Goal: Feedback & Contribution: Submit feedback/report problem

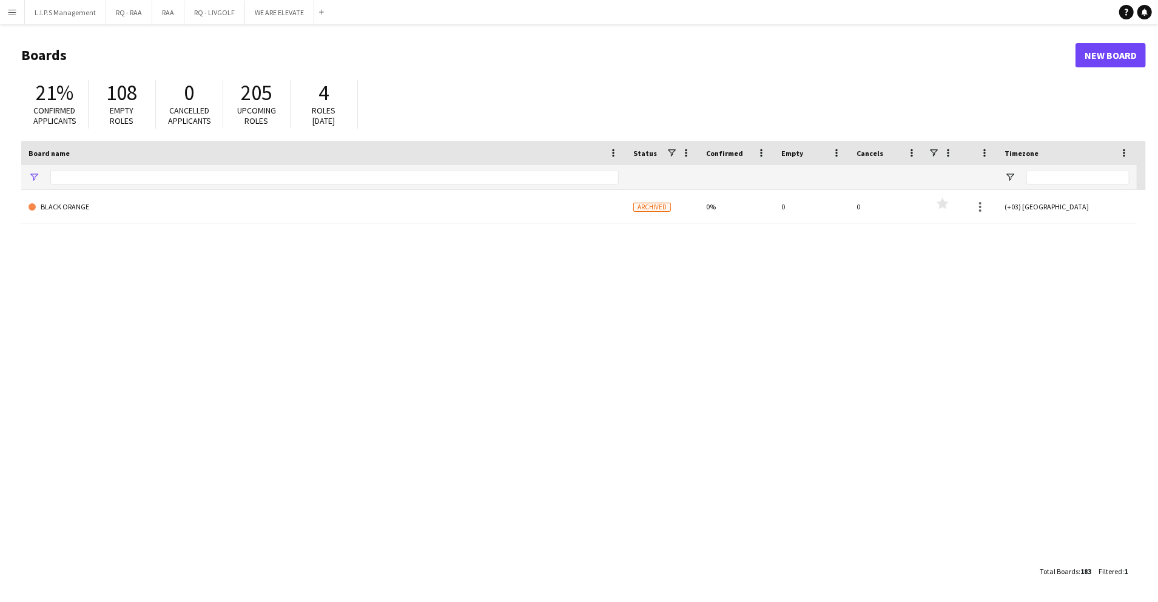
type input "********"
click at [165, 179] on input "********" at bounding box center [334, 177] width 568 height 15
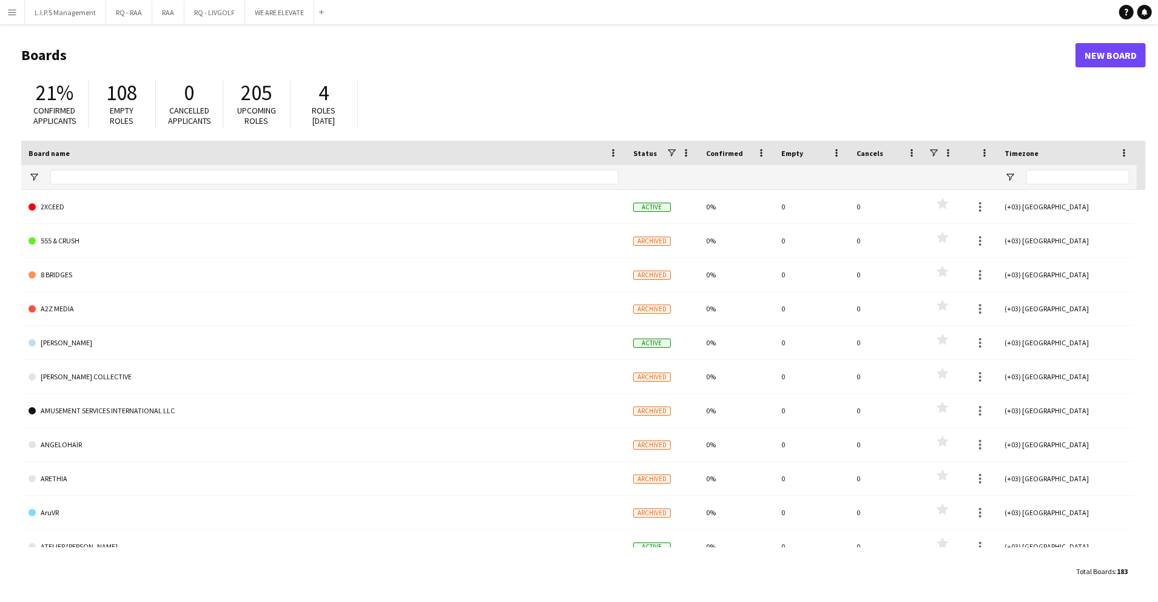
click at [4, 13] on button "Menu" at bounding box center [12, 12] width 24 height 24
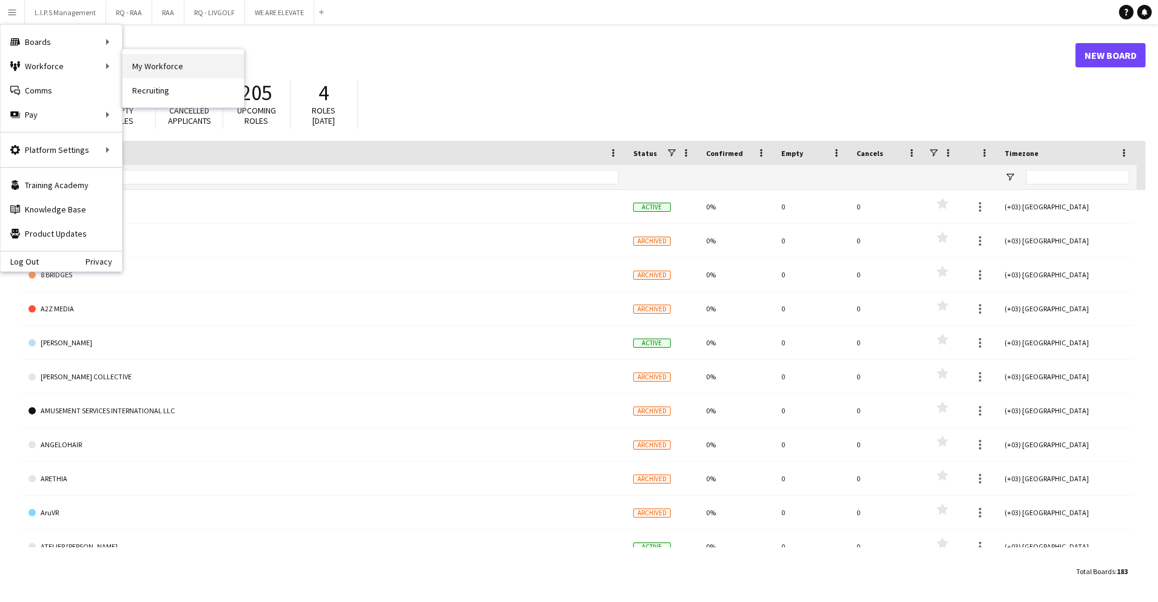
click at [163, 62] on link "My Workforce" at bounding box center [183, 66] width 121 height 24
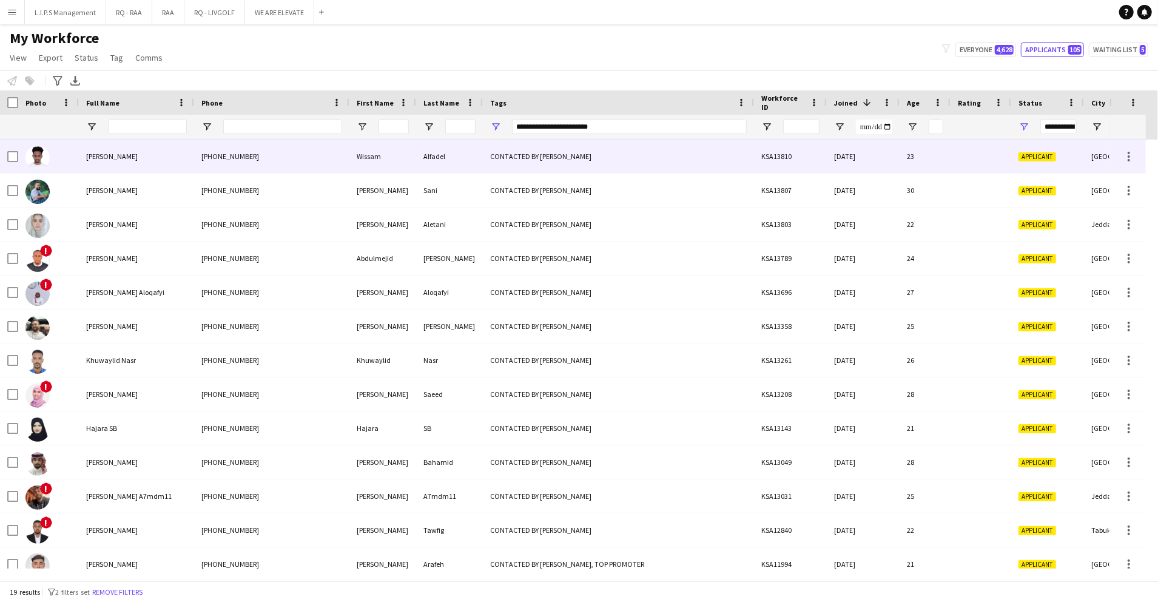
click at [343, 157] on div "[PHONE_NUMBER]" at bounding box center [271, 156] width 155 height 33
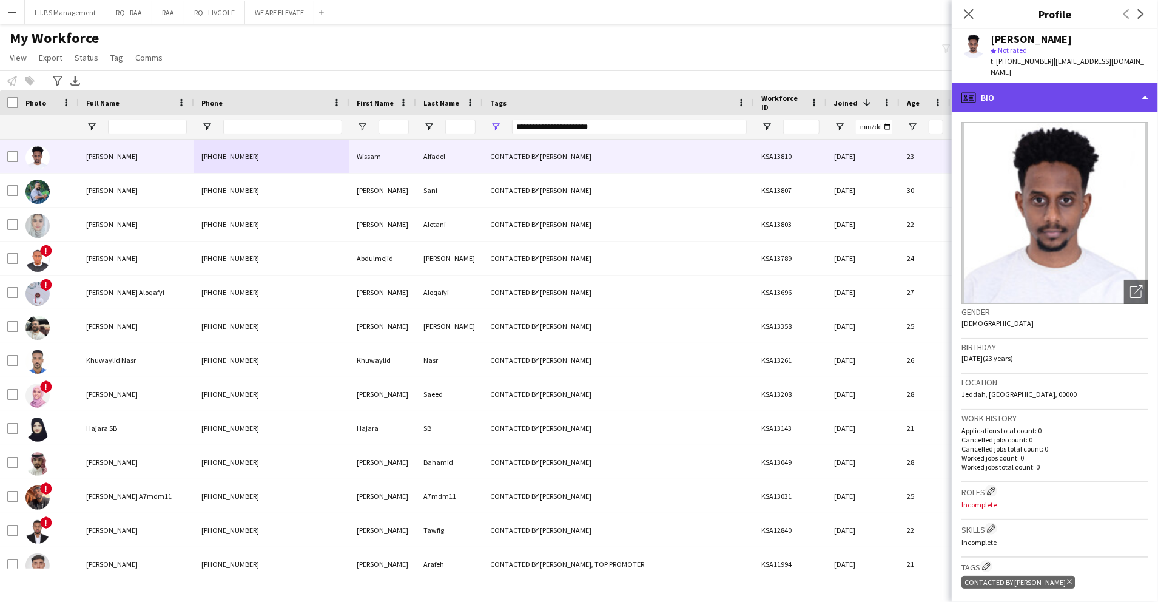
click at [1099, 95] on div "profile Bio" at bounding box center [1055, 97] width 206 height 29
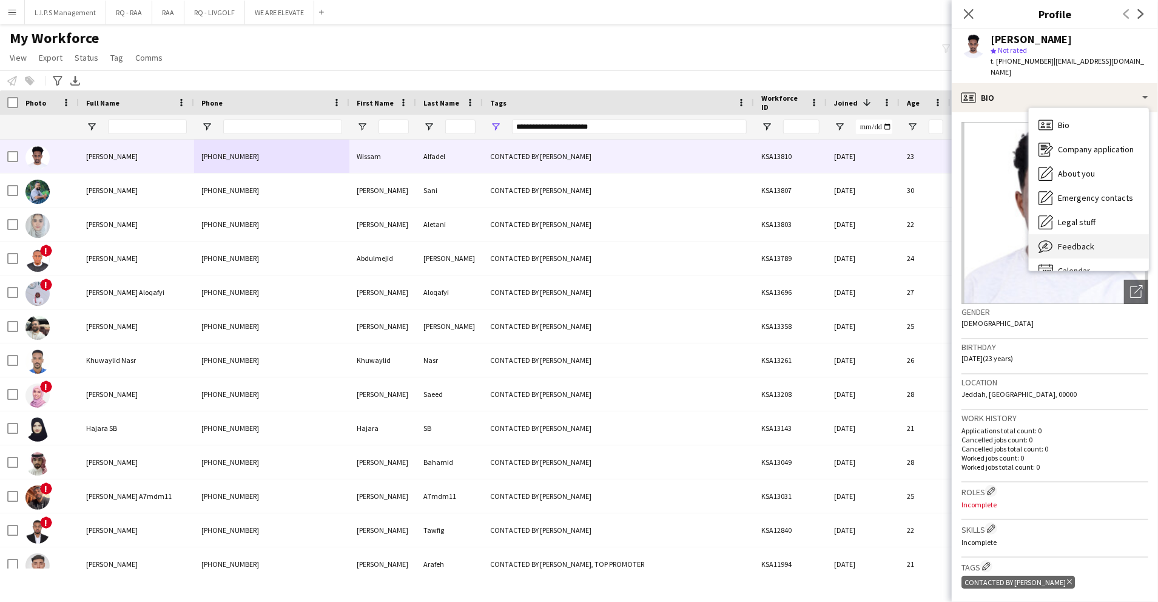
click at [1105, 234] on div "Feedback Feedback" at bounding box center [1089, 246] width 120 height 24
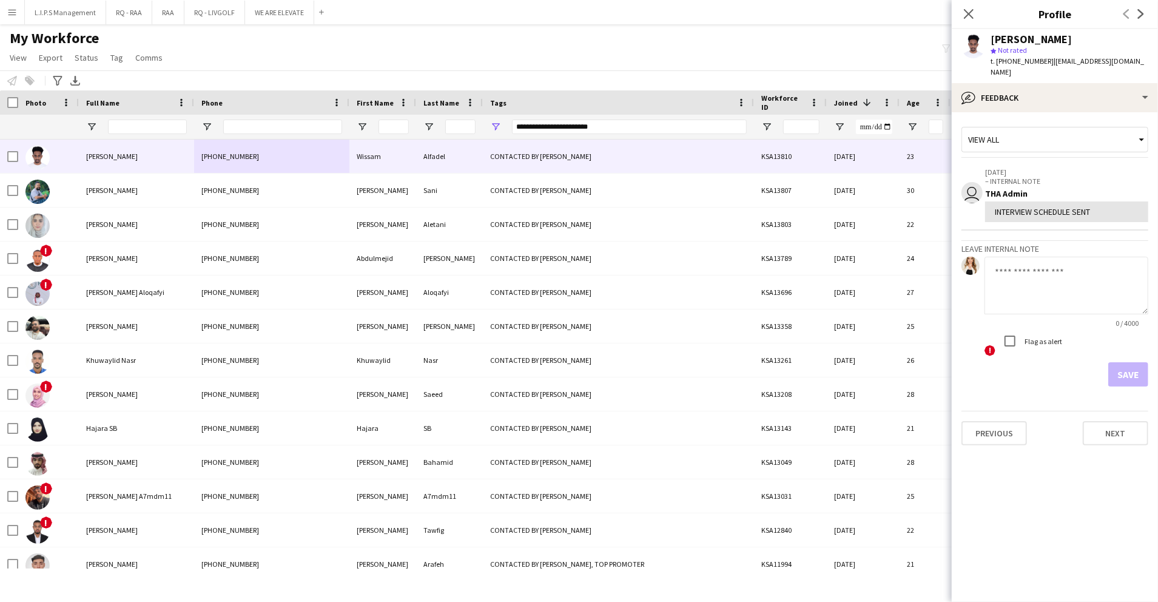
click at [1065, 292] on textarea at bounding box center [1067, 286] width 164 height 58
type textarea "**********"
click at [1024, 330] on div at bounding box center [1010, 340] width 29 height 29
click at [1130, 362] on button "Save" at bounding box center [1128, 374] width 40 height 24
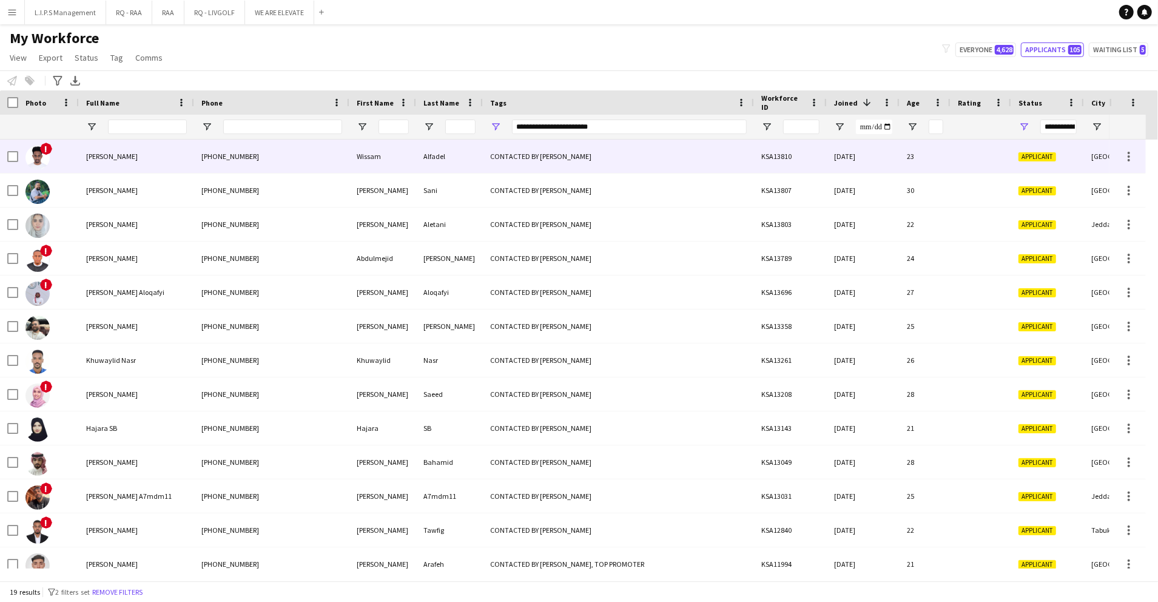
click at [283, 150] on div "[PHONE_NUMBER]" at bounding box center [271, 156] width 155 height 33
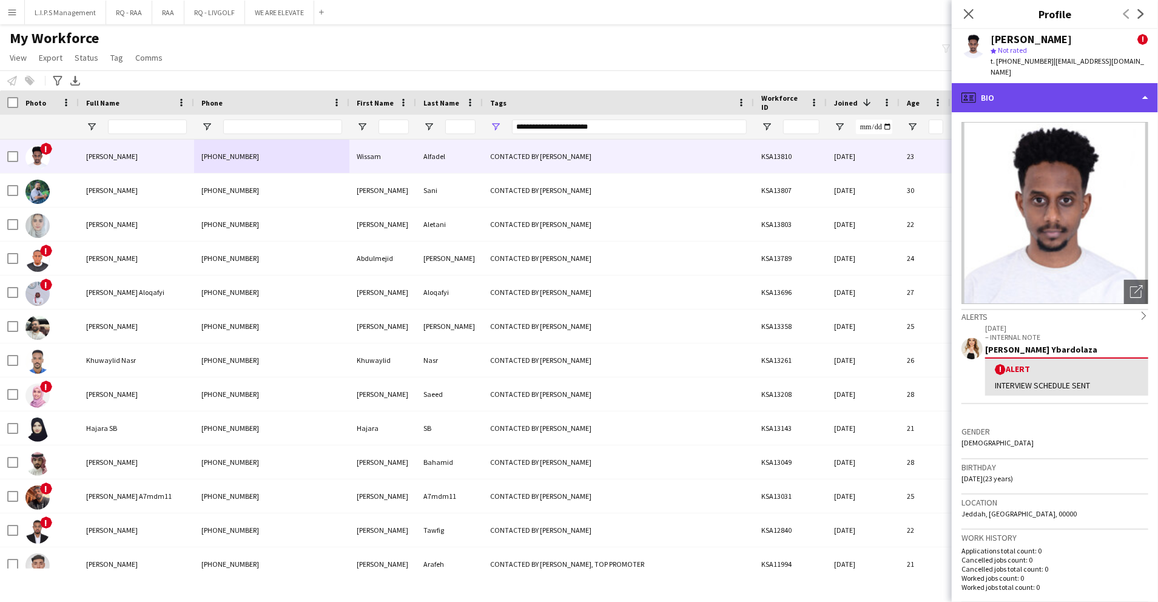
click at [1084, 96] on div "profile Bio" at bounding box center [1055, 97] width 206 height 29
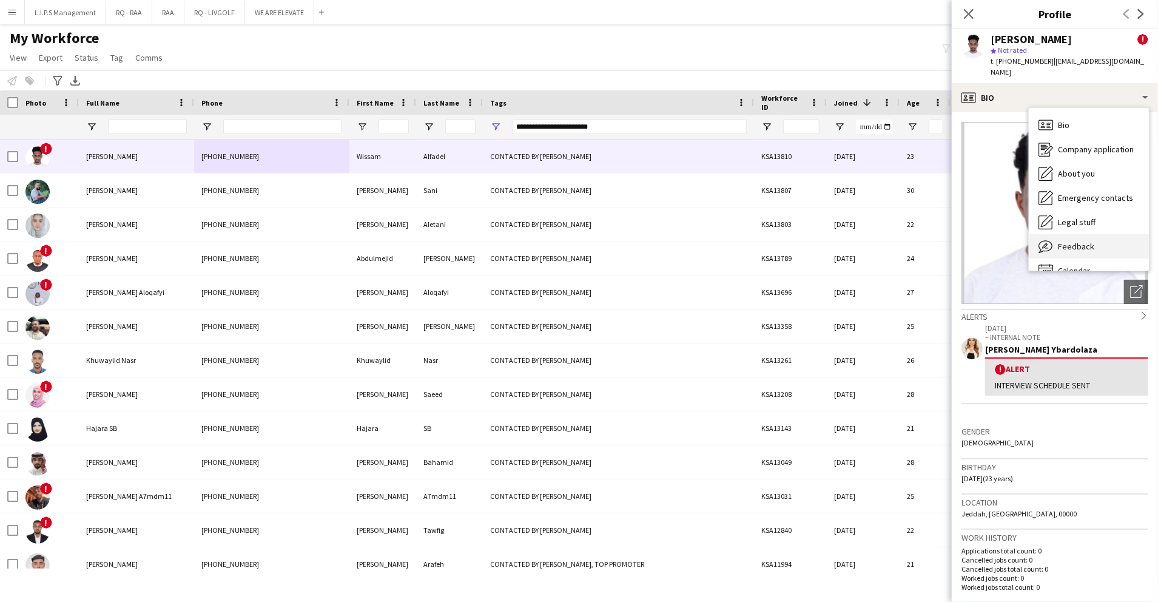
click at [1079, 234] on div "Feedback Feedback" at bounding box center [1089, 246] width 120 height 24
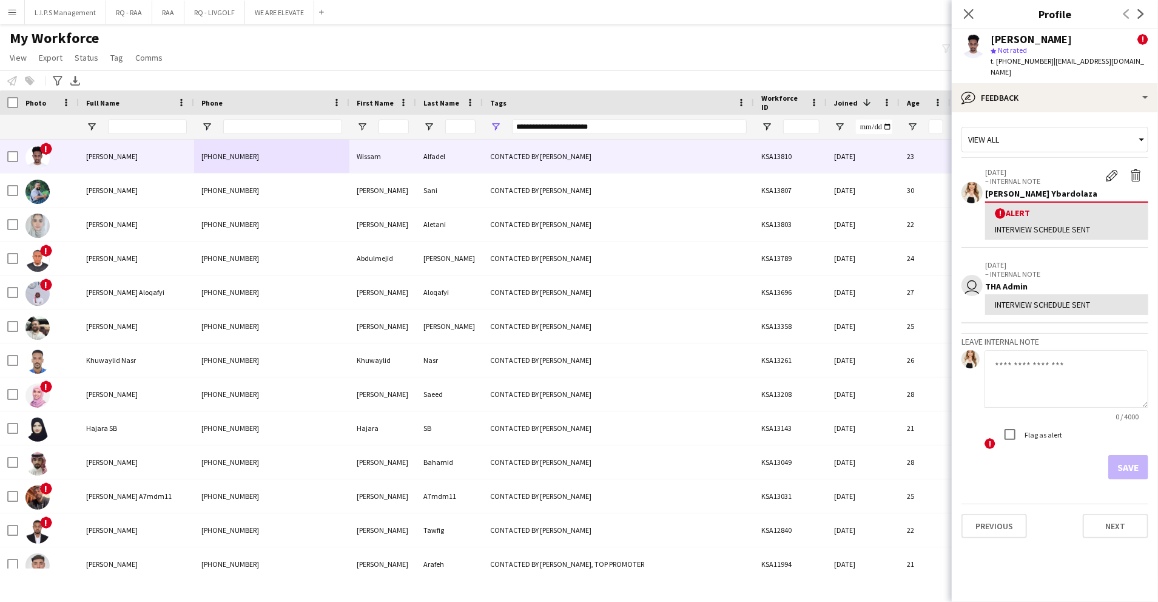
click at [1132, 281] on div "THA Admin" at bounding box center [1066, 286] width 163 height 11
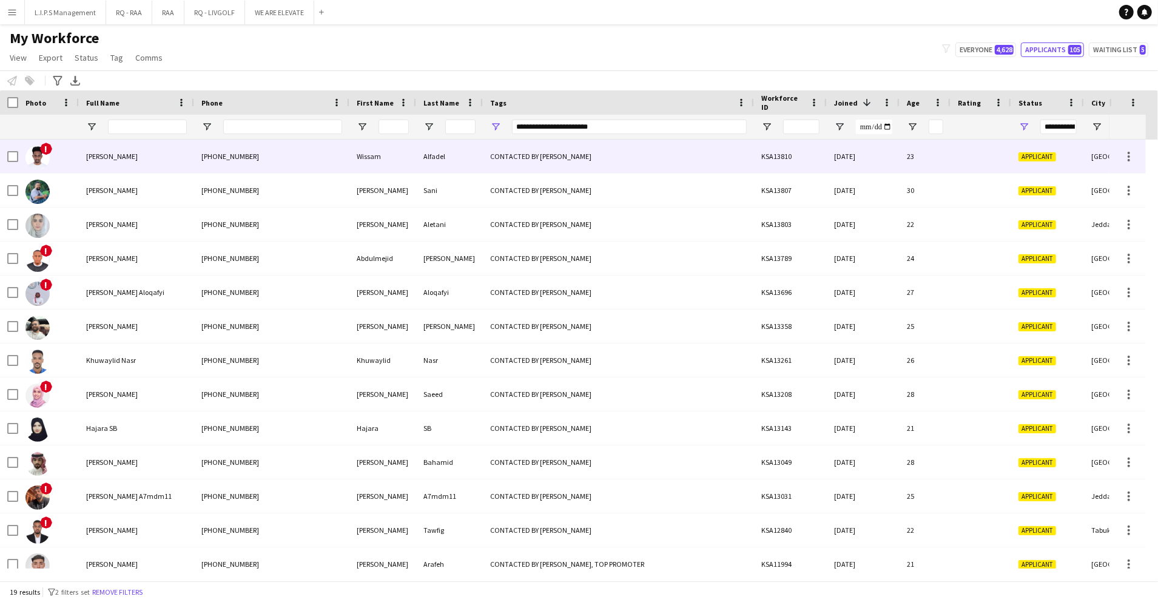
click at [160, 152] on div "[PERSON_NAME]" at bounding box center [136, 156] width 115 height 33
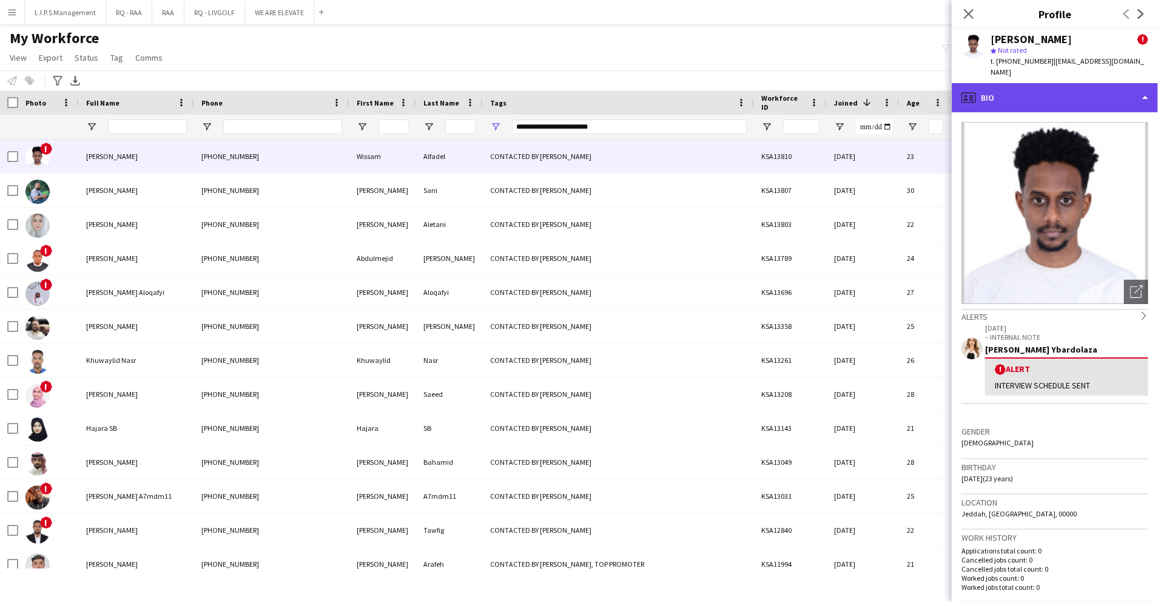
click at [1031, 86] on div "profile Bio" at bounding box center [1055, 97] width 206 height 29
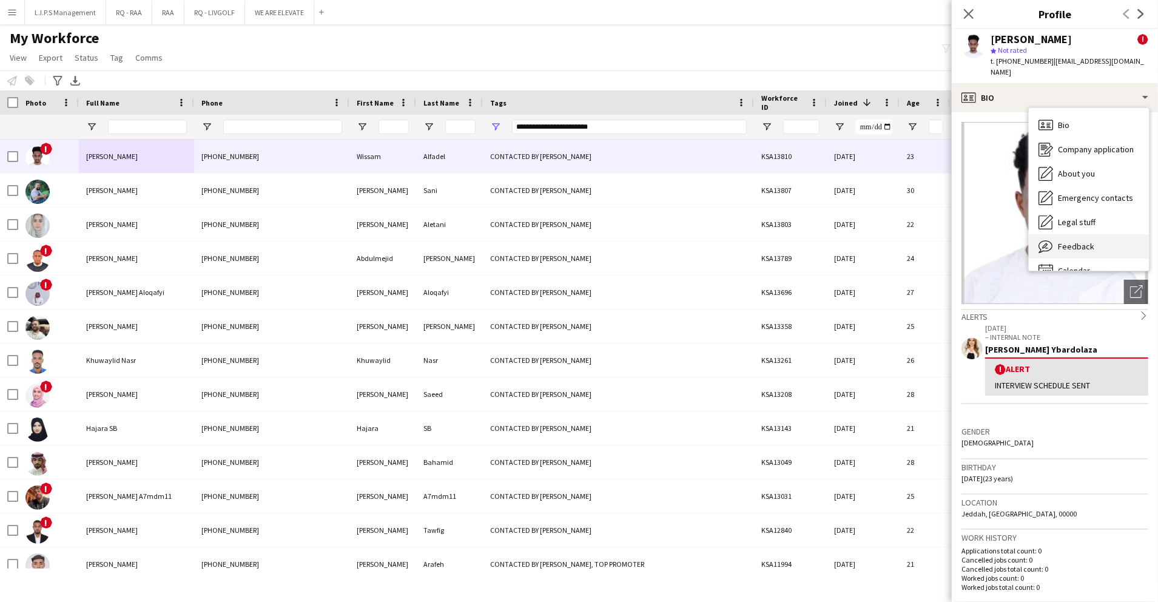
click at [1096, 238] on div "Feedback Feedback" at bounding box center [1089, 246] width 120 height 24
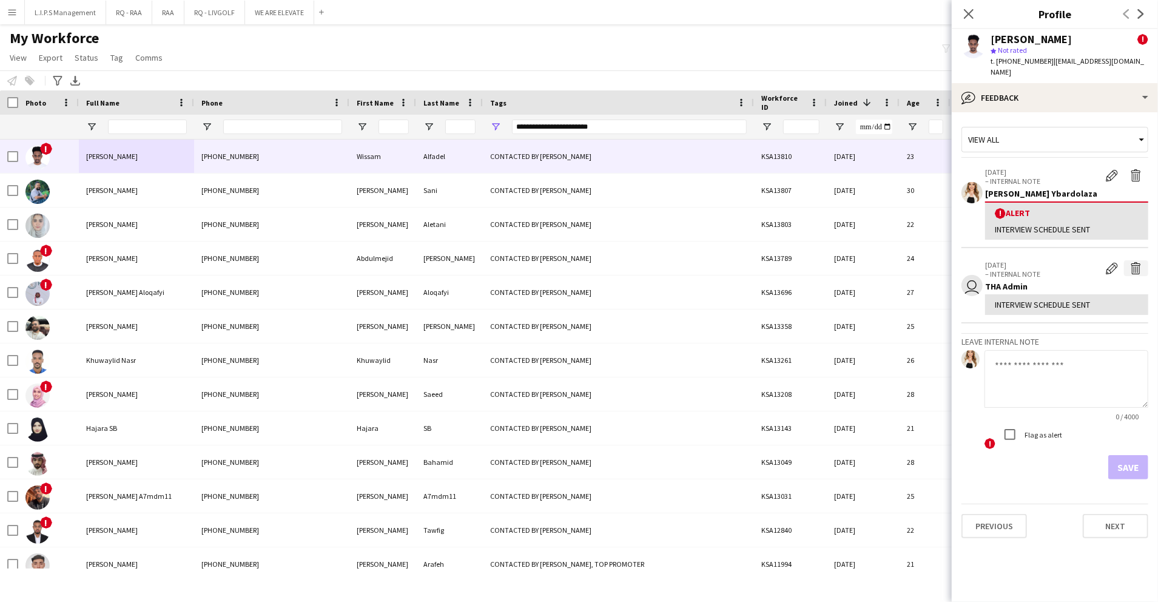
click at [1144, 260] on button "Delete internal note" at bounding box center [1136, 268] width 24 height 16
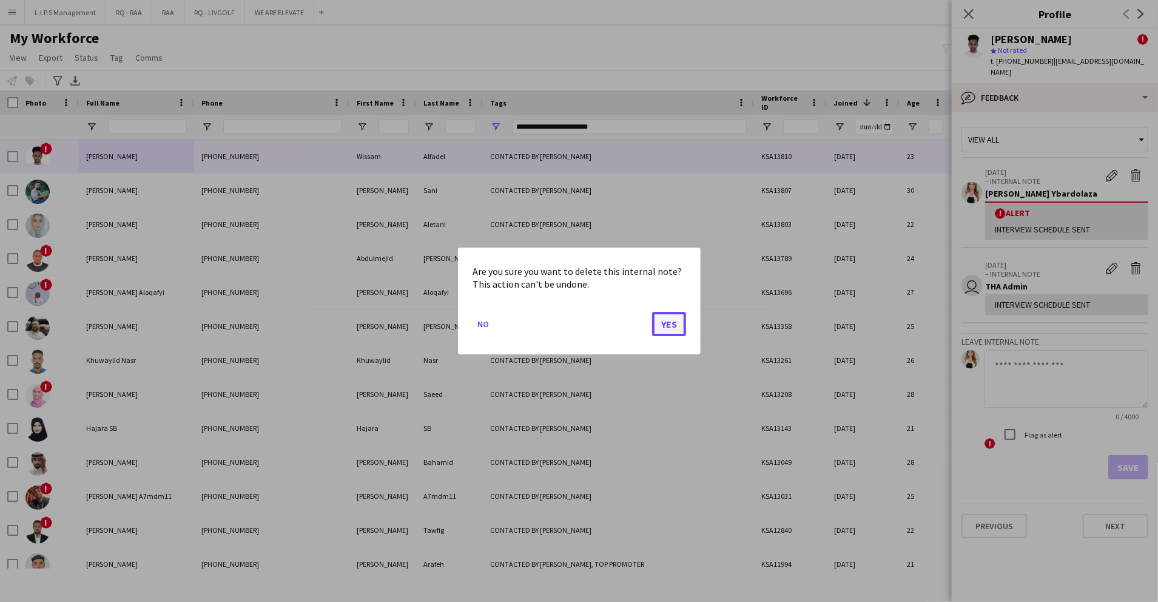
click at [661, 325] on button "Yes" at bounding box center [669, 324] width 34 height 24
